Goal: Information Seeking & Learning: Learn about a topic

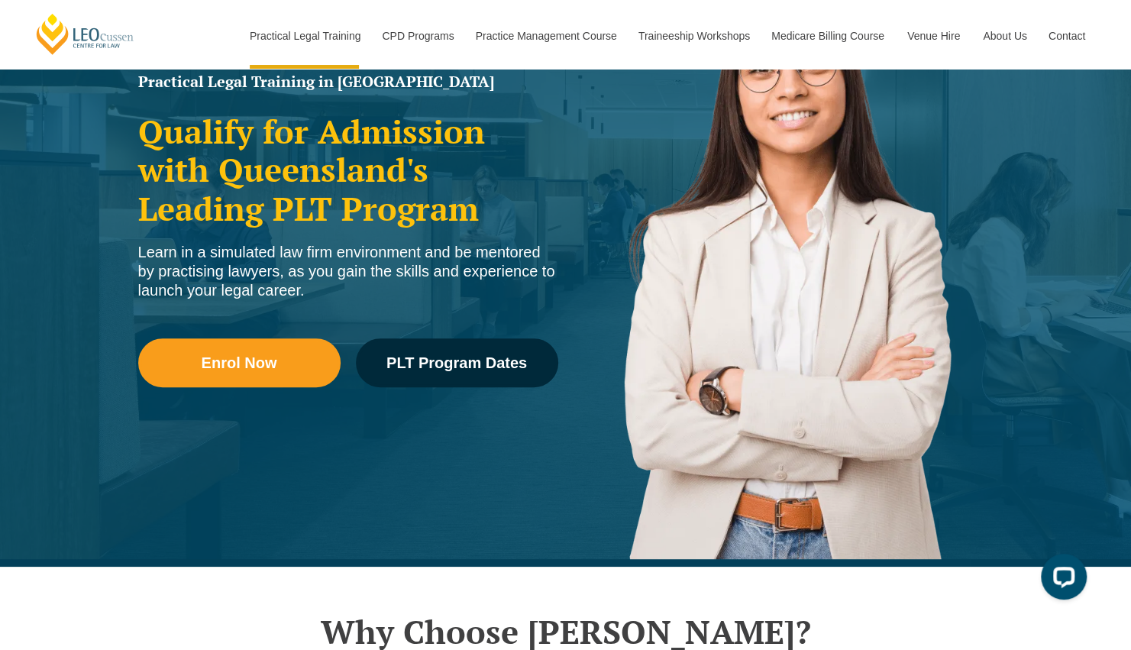
scroll to position [142, 0]
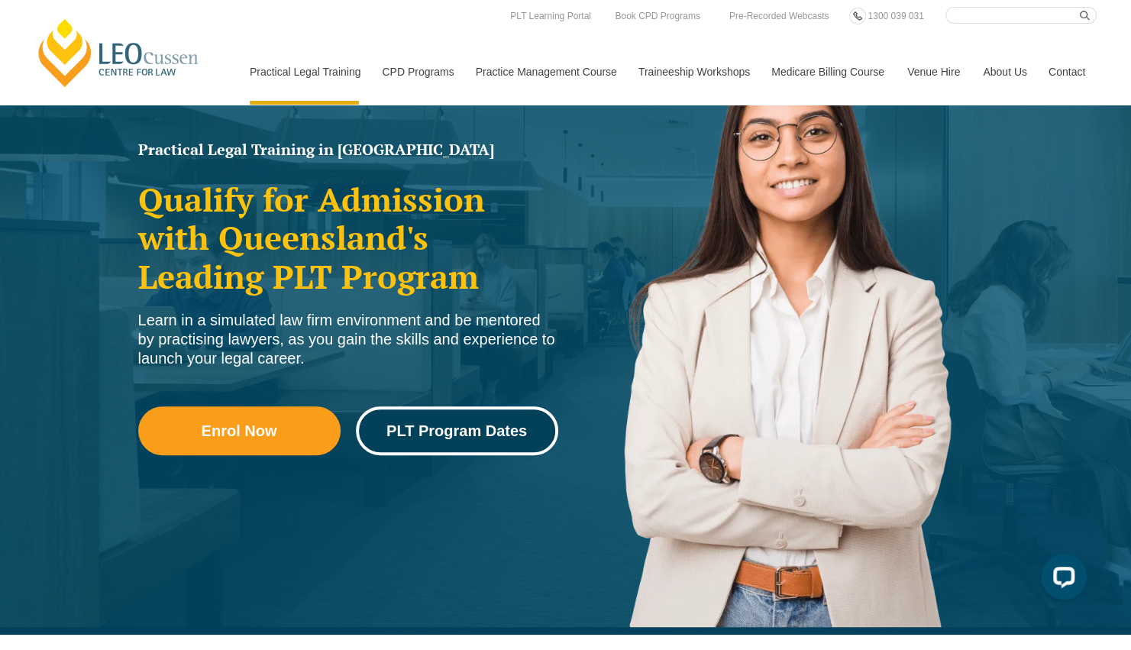
click at [438, 428] on span "PLT Program Dates" at bounding box center [456, 430] width 141 height 15
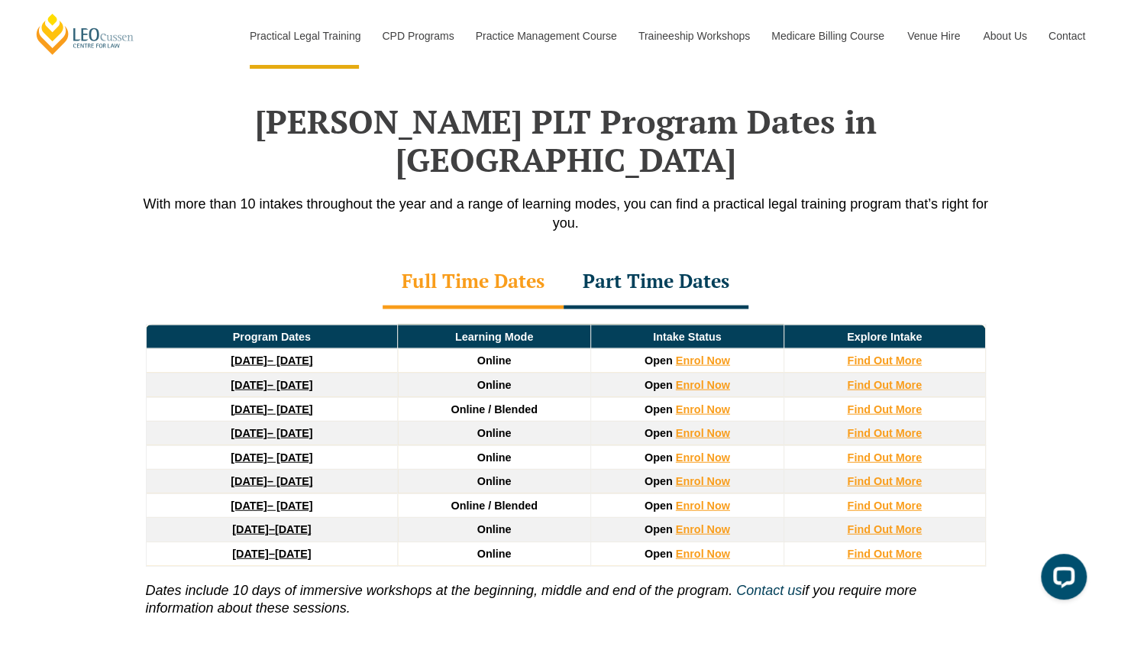
scroll to position [1970, 0]
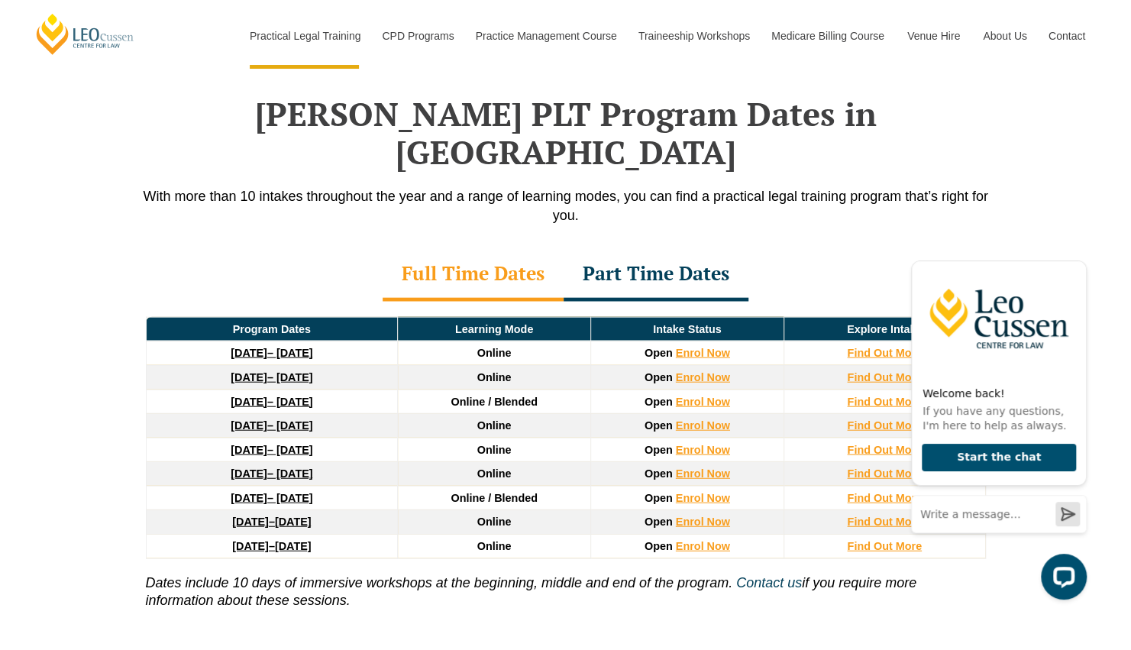
click at [608, 570] on div "Program Dates Learning Mode Intake Status Explore Intake 22 September 2025 – 20…" at bounding box center [566, 467] width 871 height 331
click at [1075, 246] on icon "Hide greeting" at bounding box center [1077, 248] width 18 height 18
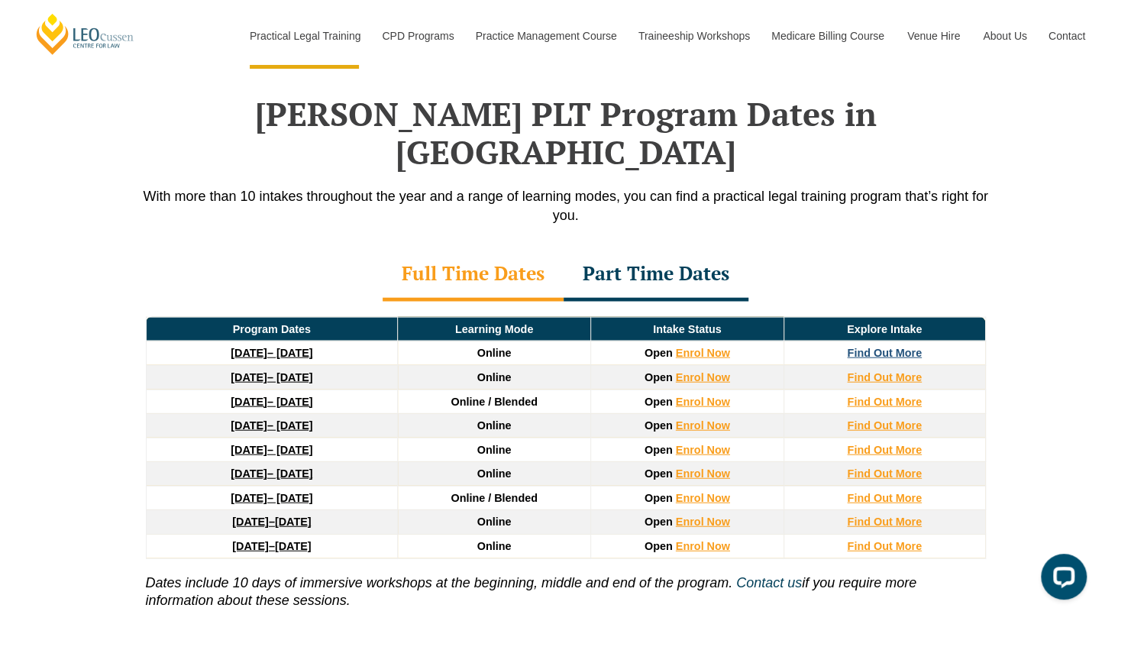
click at [873, 347] on strong "Find Out More" at bounding box center [884, 353] width 75 height 12
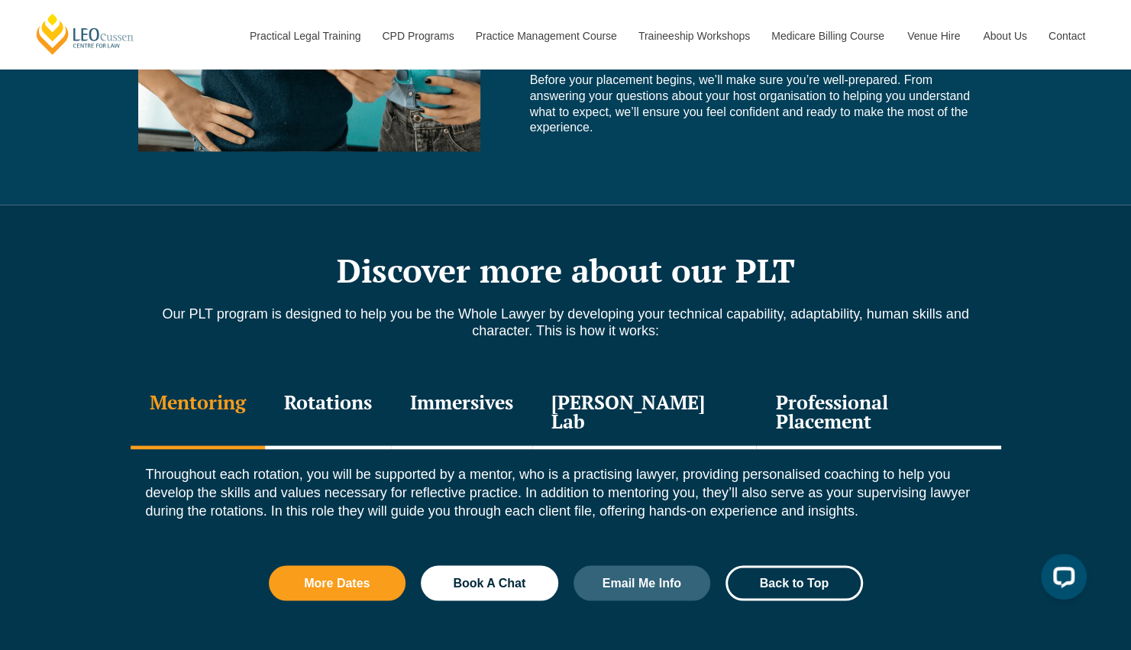
scroll to position [1526, 0]
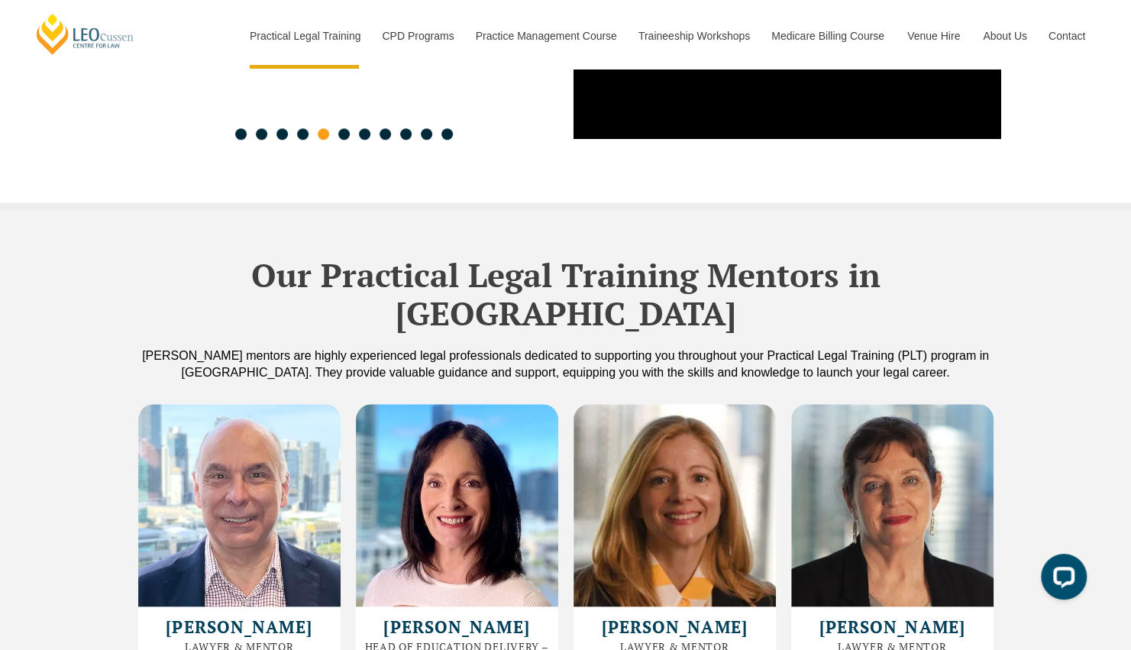
scroll to position [4015, 0]
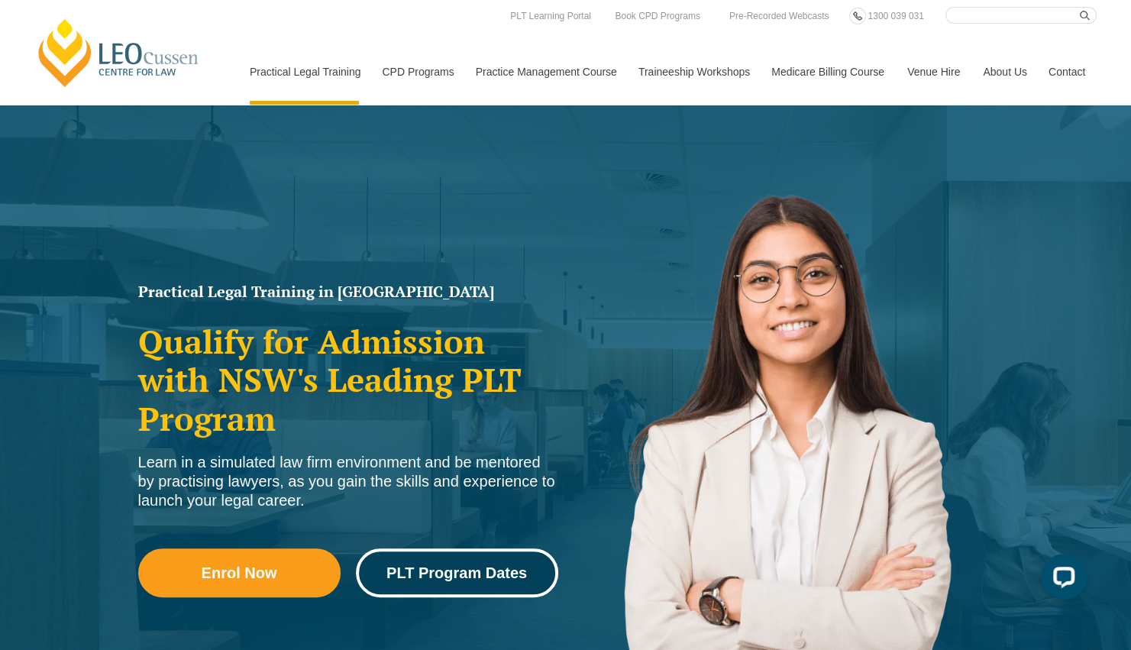
click at [455, 571] on span "PLT Program Dates" at bounding box center [456, 572] width 141 height 15
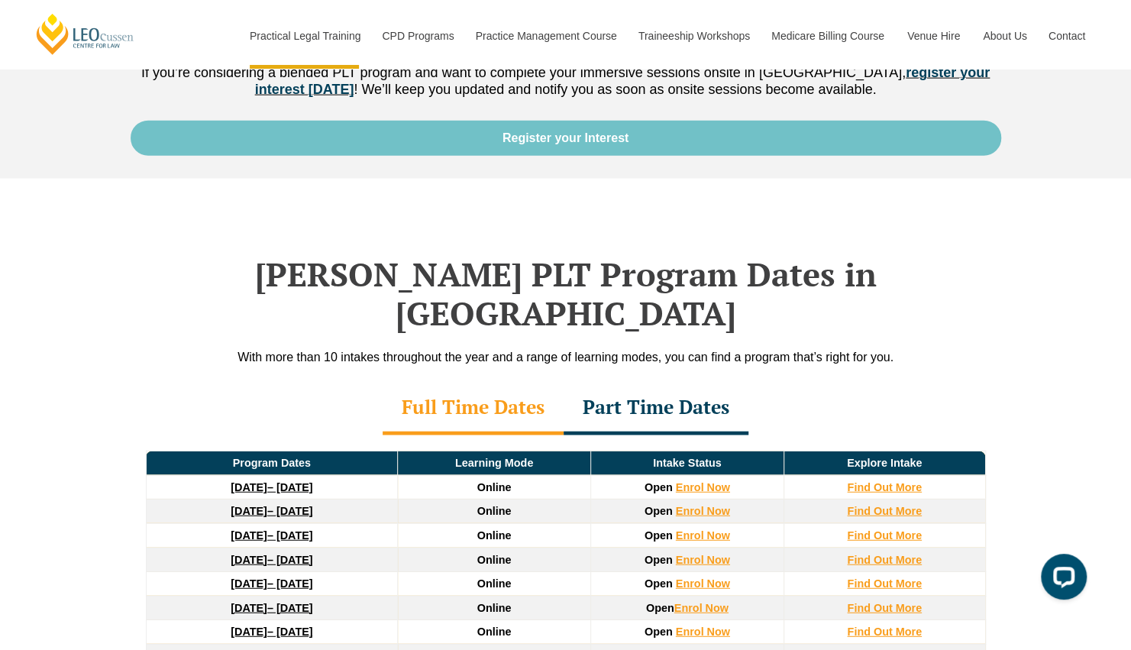
scroll to position [2180, 0]
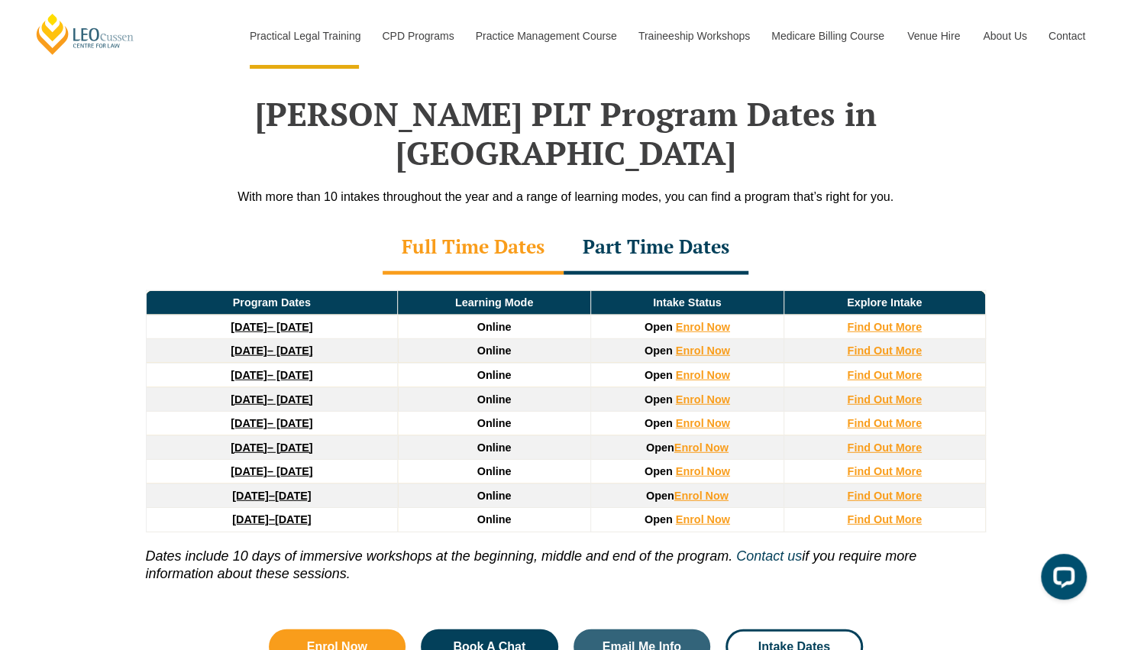
click at [652, 221] on div "Part Time Dates" at bounding box center [656, 247] width 185 height 53
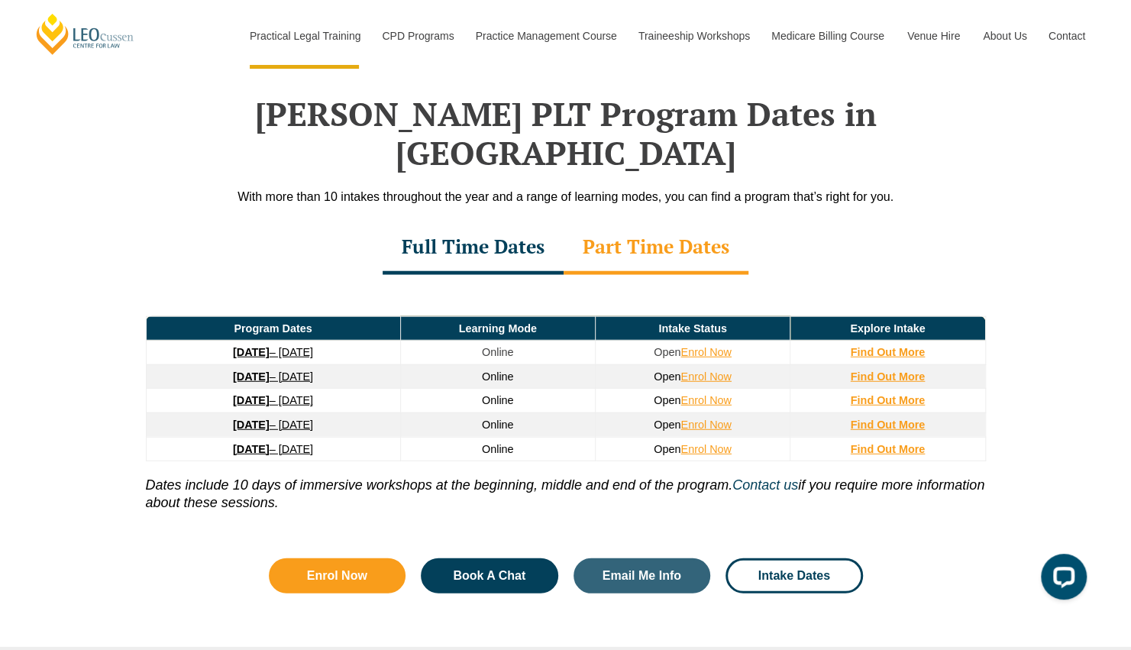
click at [441, 221] on div "Full Time Dates" at bounding box center [473, 247] width 181 height 53
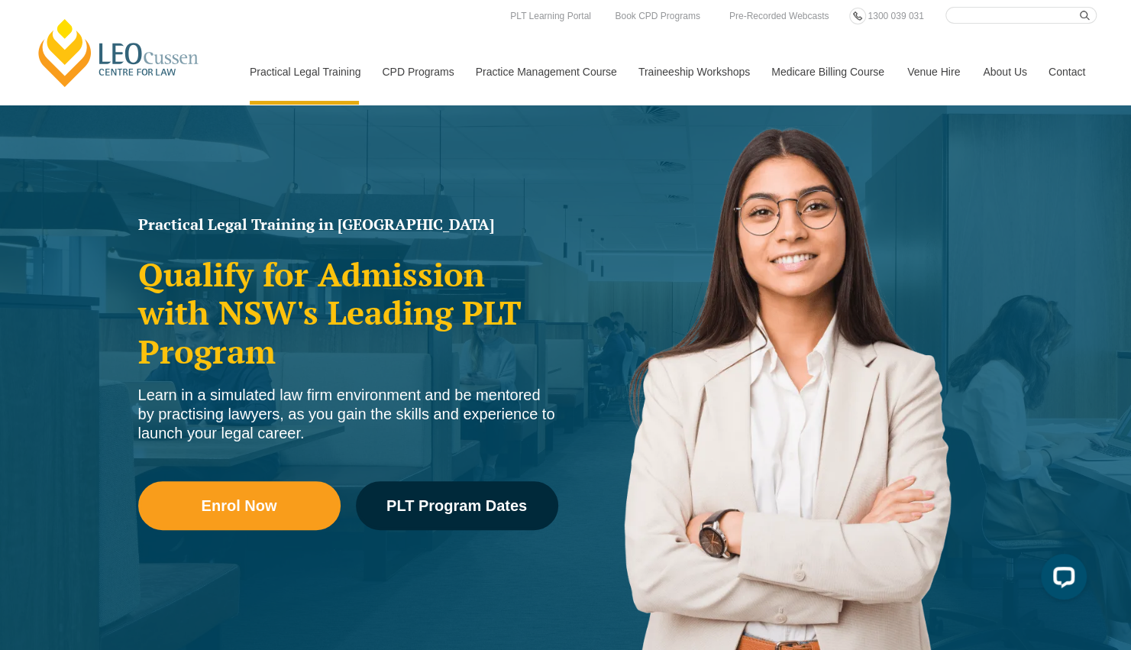
scroll to position [0, 0]
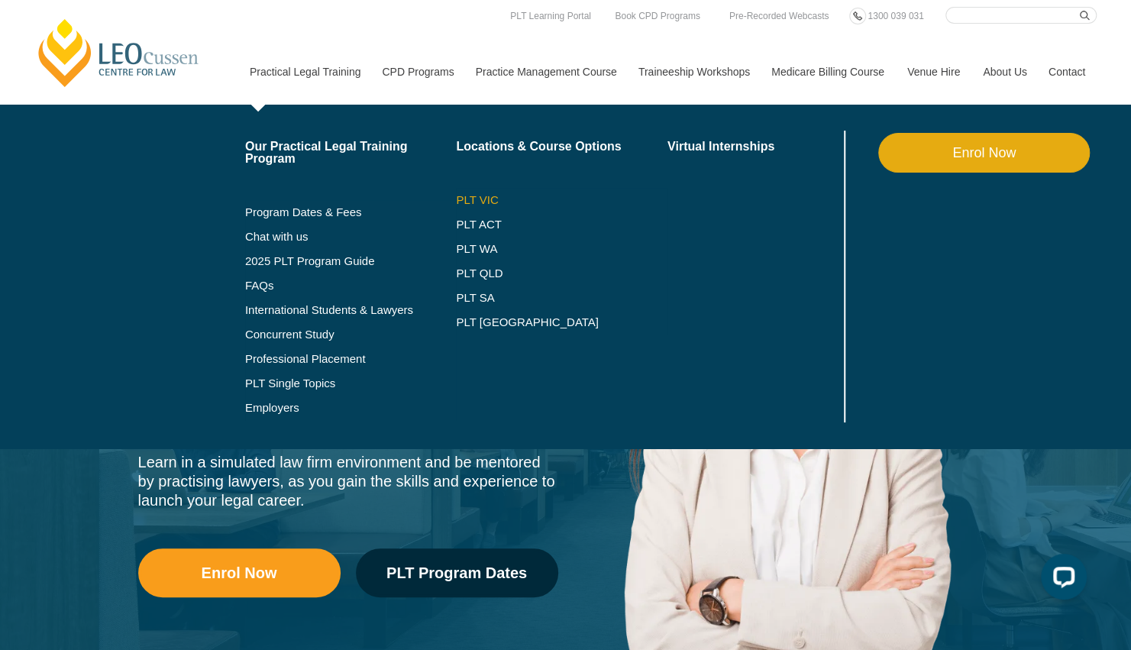
click at [483, 199] on link "PLT VIC" at bounding box center [562, 200] width 212 height 12
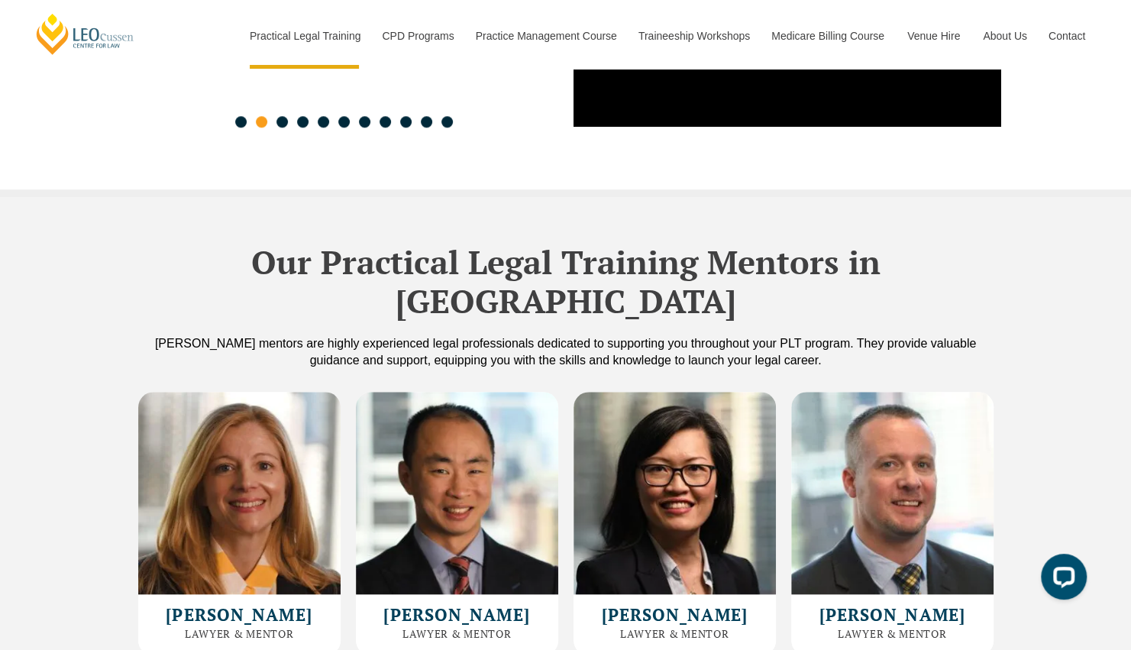
scroll to position [3950, 0]
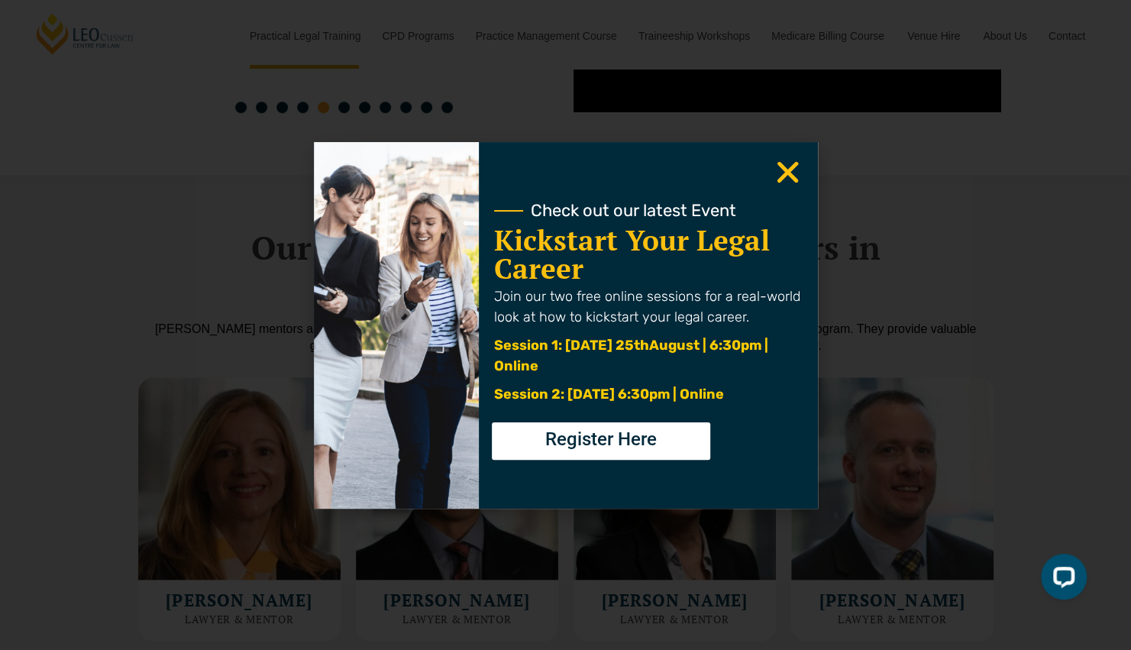
click at [780, 163] on use "Close" at bounding box center [787, 171] width 21 height 21
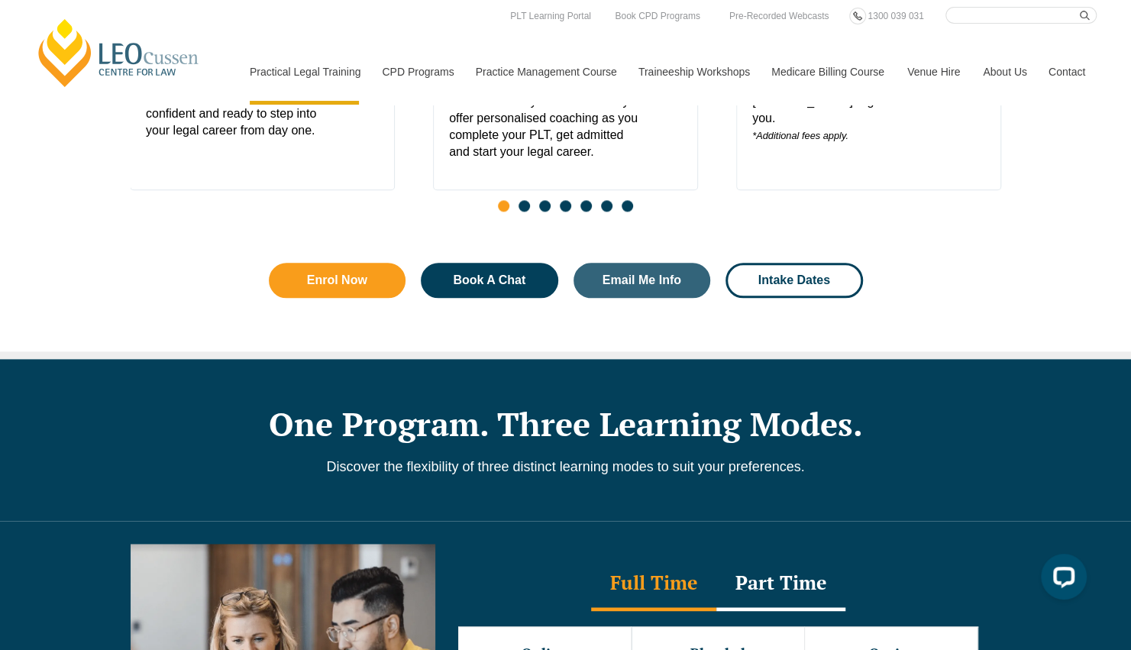
scroll to position [0, 0]
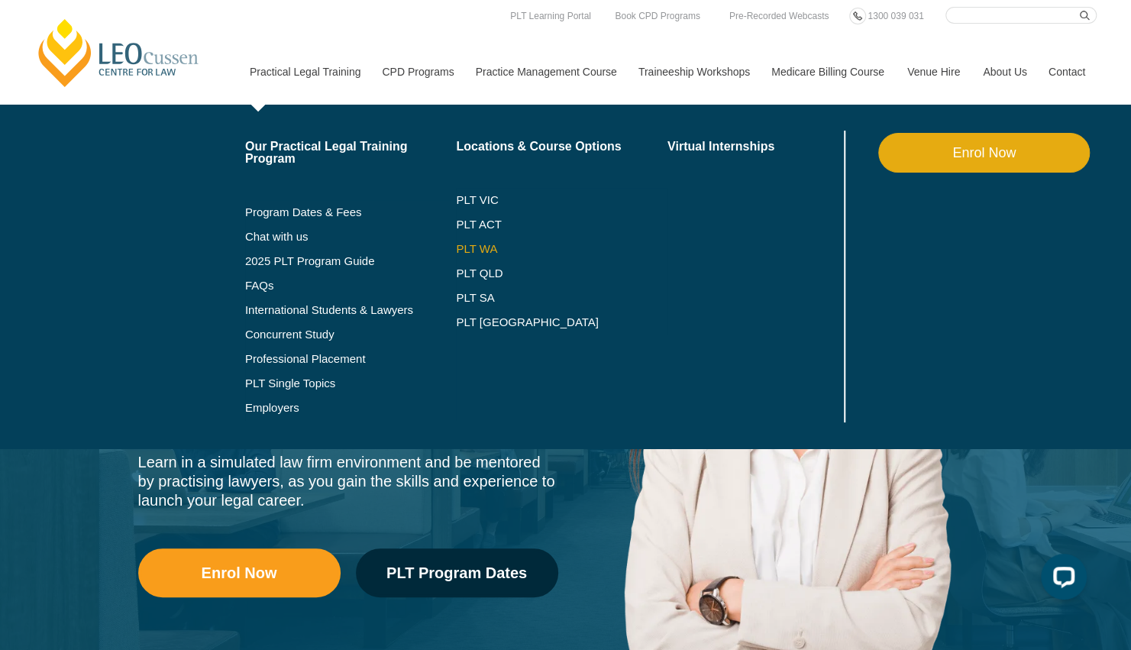
click at [472, 247] on link "PLT WA" at bounding box center [542, 249] width 173 height 12
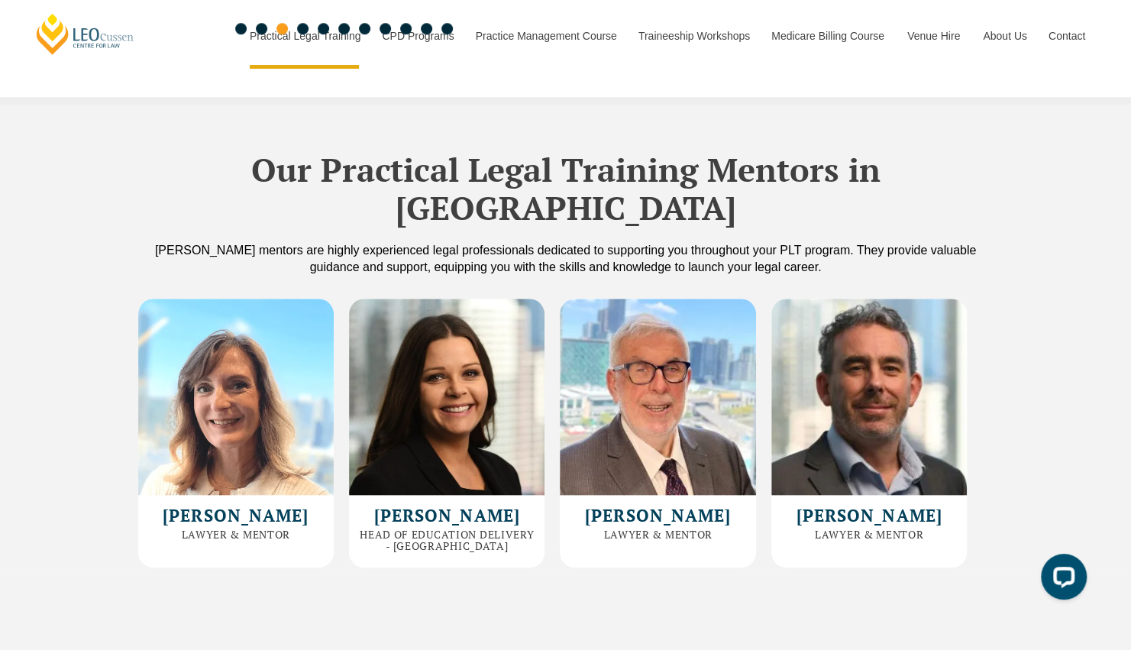
scroll to position [4148, 0]
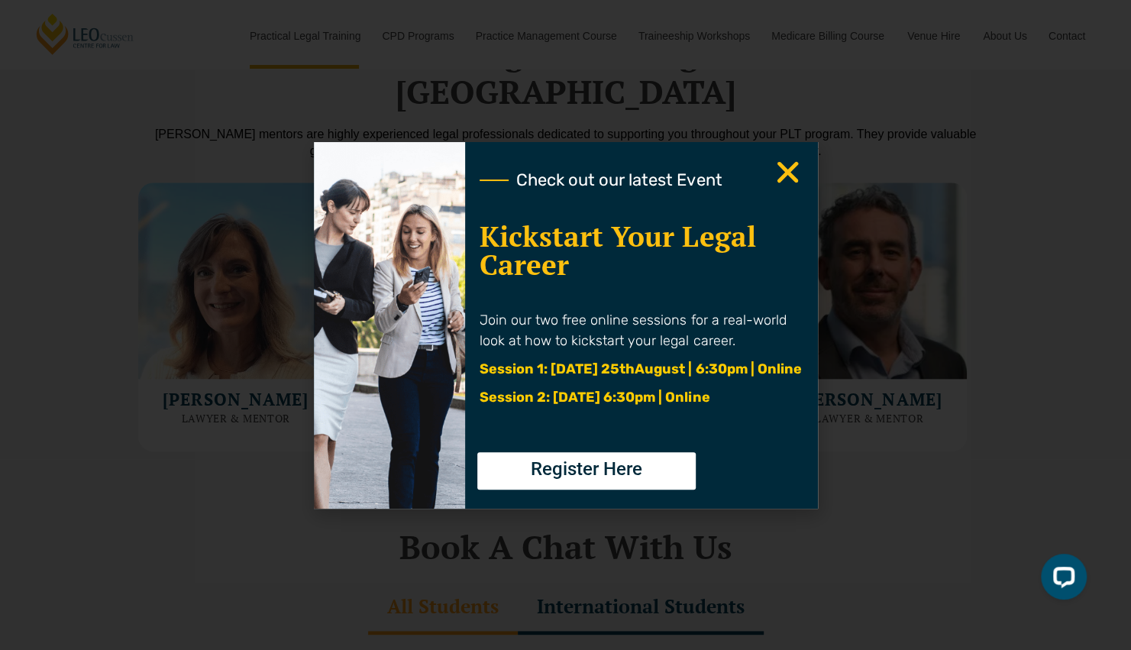
click at [779, 172] on icon "Close" at bounding box center [788, 172] width 30 height 30
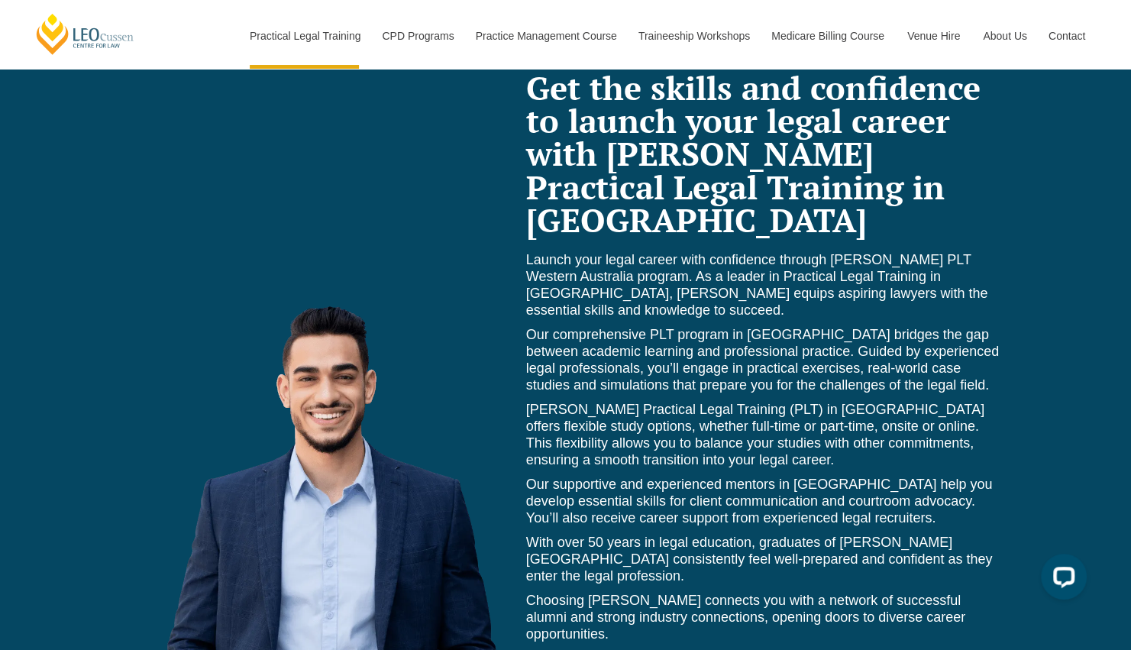
scroll to position [6512, 0]
